Goal: Transaction & Acquisition: Purchase product/service

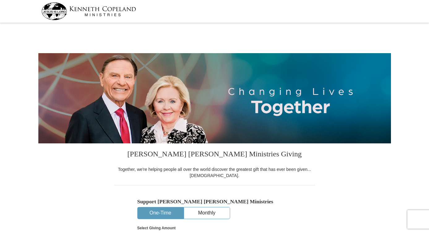
select select "AB"
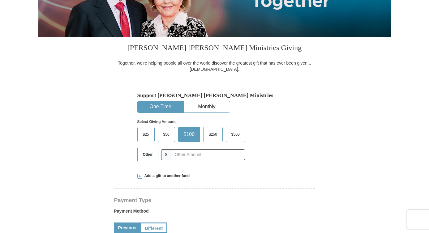
scroll to position [108, 0]
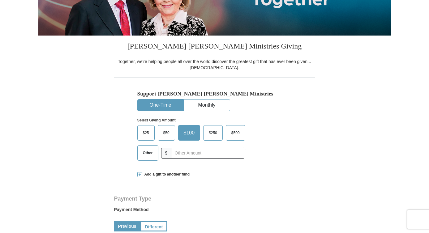
click at [168, 176] on span "Add a gift to another fund" at bounding box center [166, 174] width 48 height 5
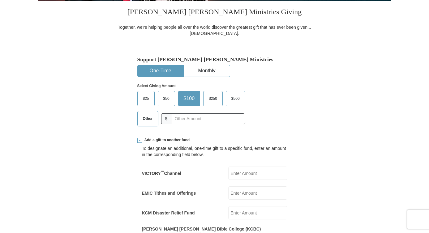
scroll to position [177, 0]
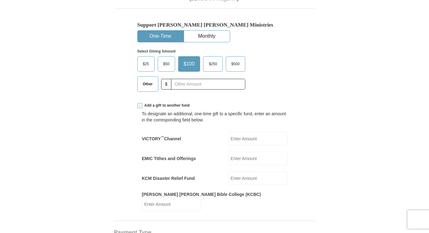
click at [239, 160] on input "EMIC Tithes and Offerings" at bounding box center [257, 158] width 59 height 13
type input "70"
click at [142, 91] on label "Other" at bounding box center [148, 84] width 20 height 15
click at [0, 0] on input "Other" at bounding box center [0, 0] width 0 height 0
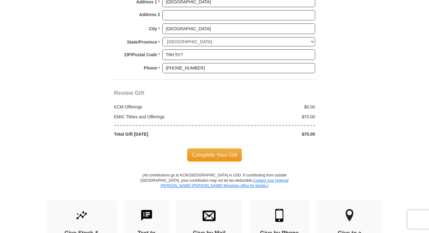
scroll to position [611, 0]
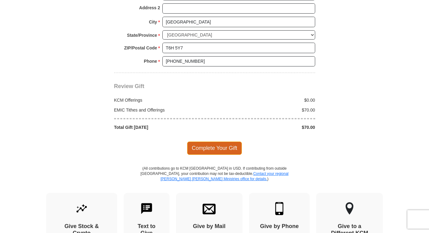
click at [200, 144] on span "Complete Your Gift" at bounding box center [214, 148] width 55 height 13
